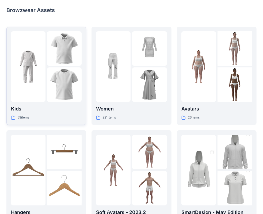
click at [48, 68] on div at bounding box center [64, 84] width 35 height 35
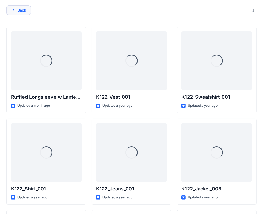
click at [15, 10] on icon "button" at bounding box center [13, 10] width 4 height 4
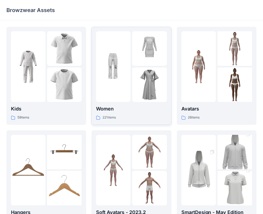
click at [126, 51] on img at bounding box center [113, 66] width 35 height 35
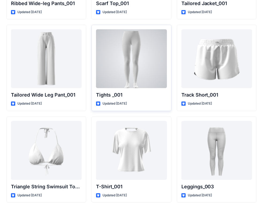
scroll to position [6057, 0]
